Goal: Information Seeking & Learning: Learn about a topic

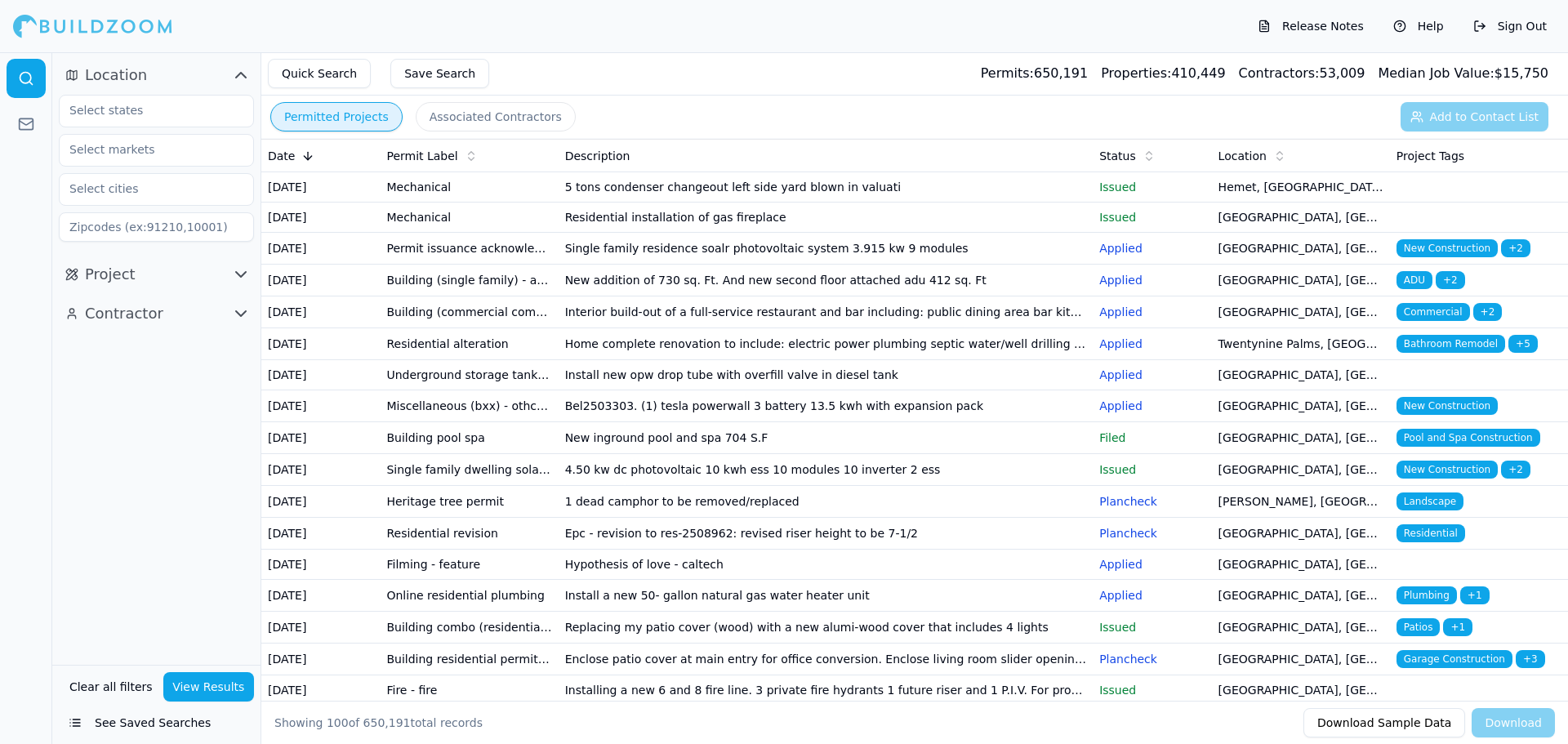
click at [455, 257] on td "Permit issuance acknowledgement - contractor" at bounding box center [469, 249] width 178 height 32
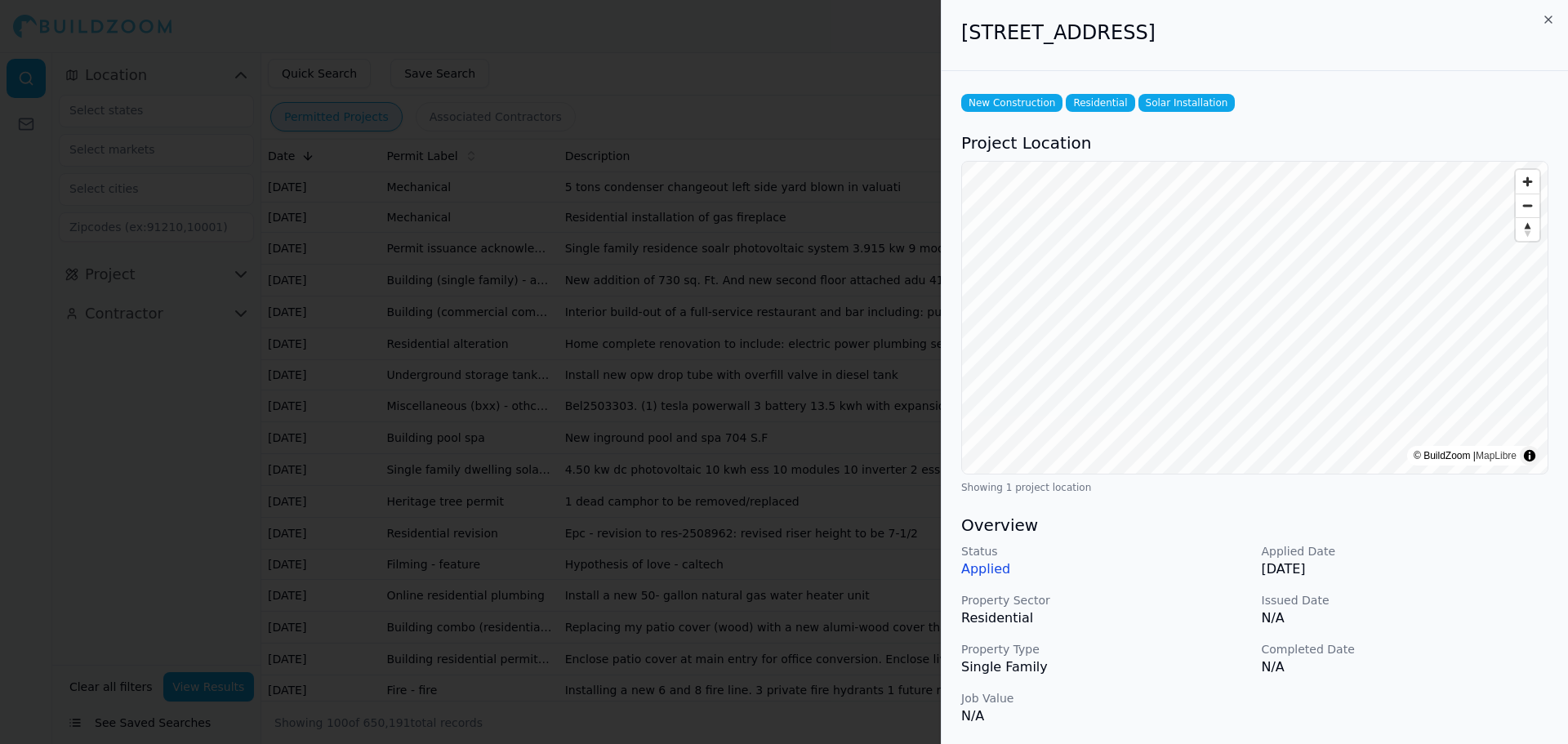
click at [747, 75] on div at bounding box center [784, 372] width 1568 height 744
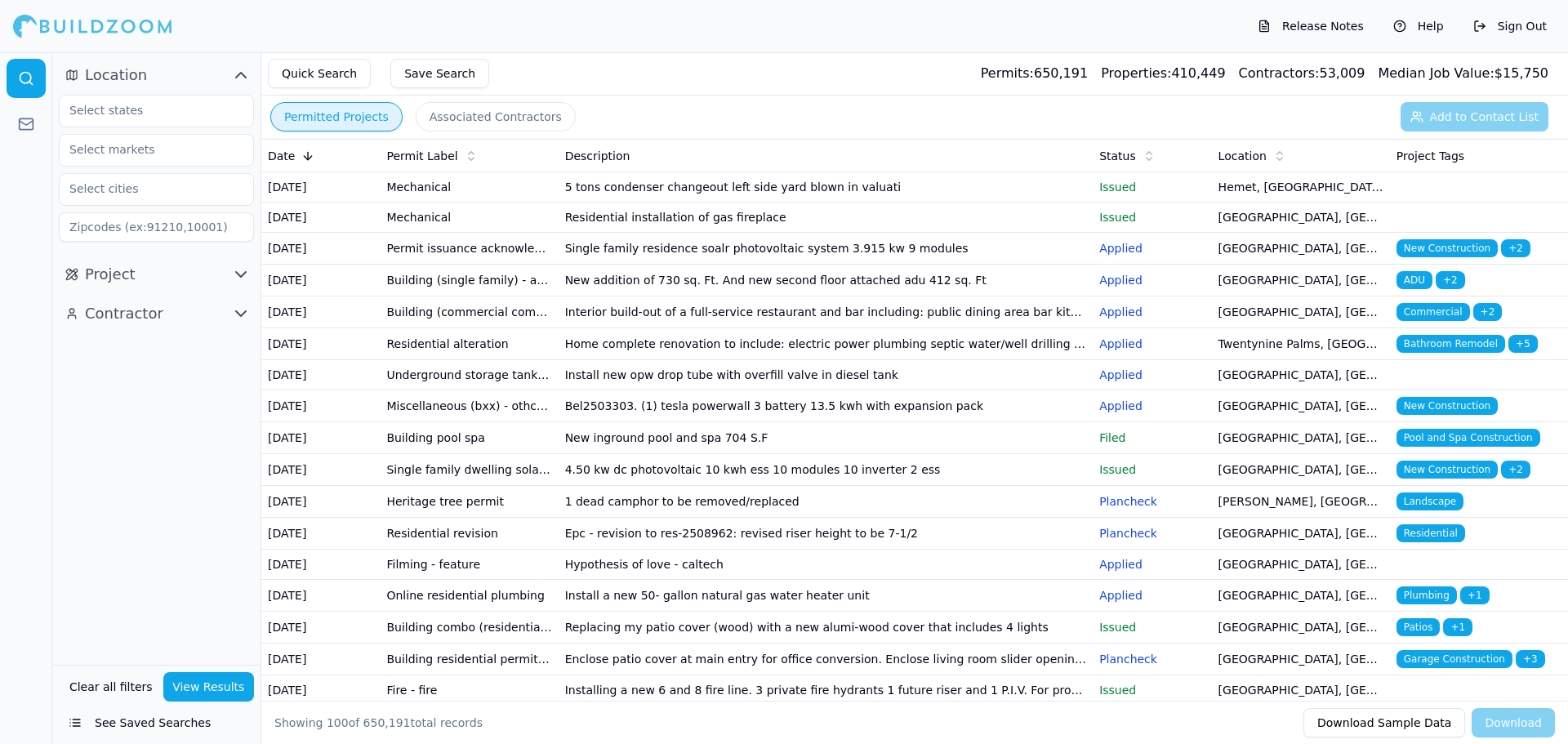
click at [142, 282] on button "Project" at bounding box center [156, 274] width 195 height 26
click at [118, 581] on input at bounding box center [156, 582] width 195 height 29
type input "pool"
click at [209, 689] on button "View Results" at bounding box center [209, 687] width 92 height 29
